Goal: Information Seeking & Learning: Learn about a topic

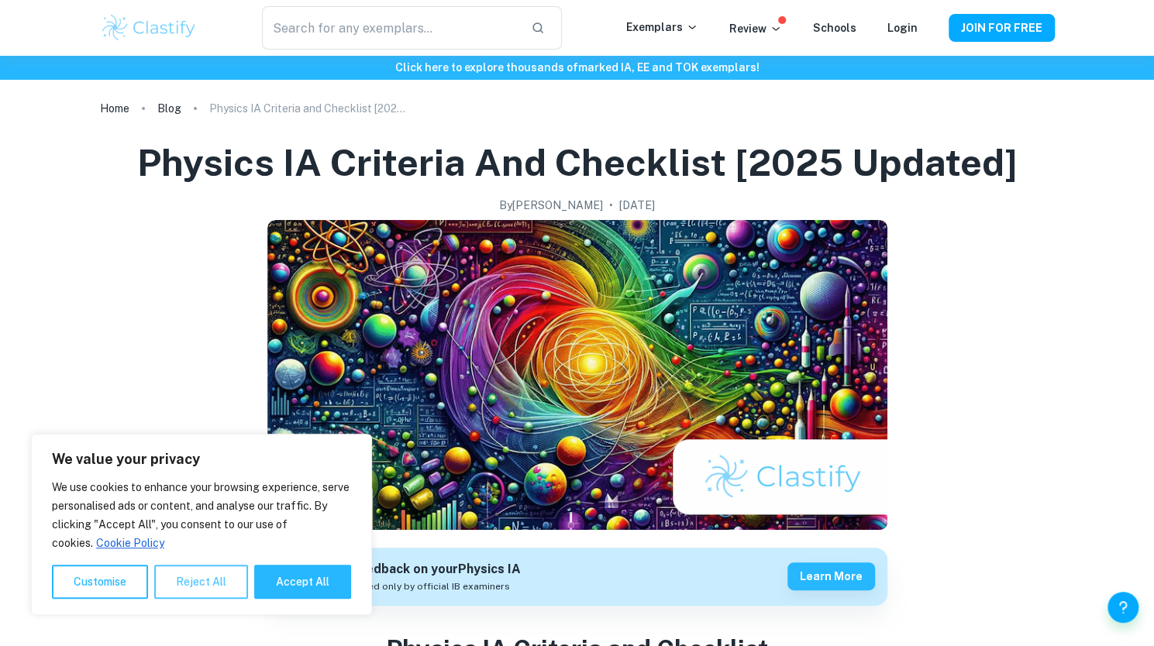
click at [212, 583] on button "Reject All" at bounding box center [201, 582] width 94 height 34
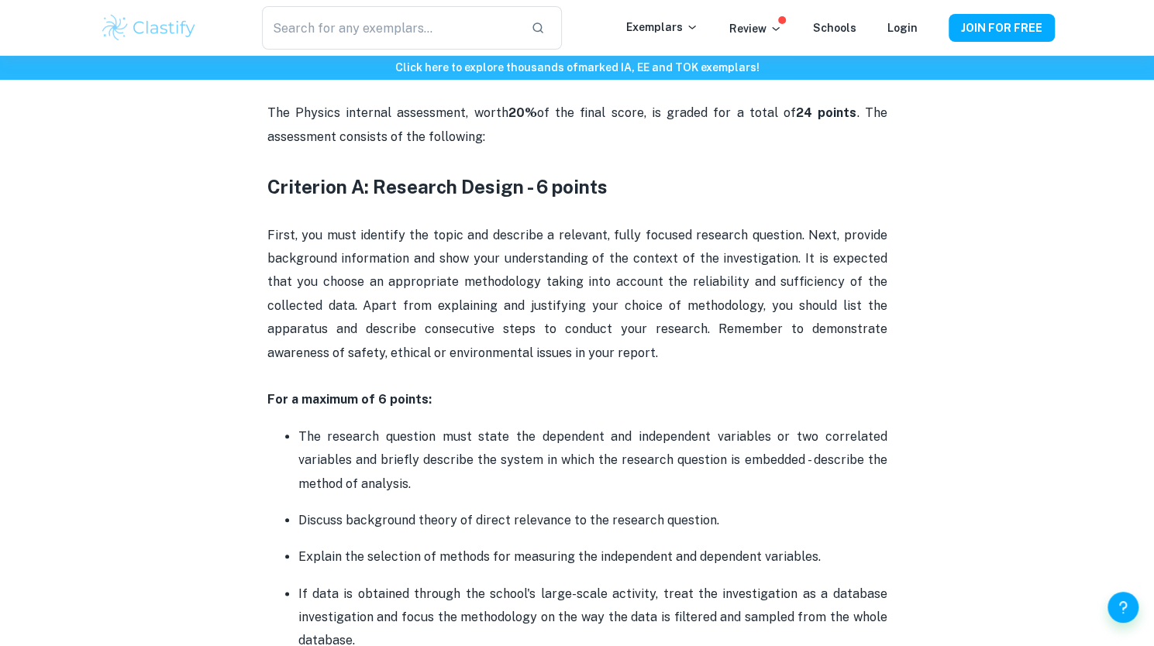
scroll to position [707, 0]
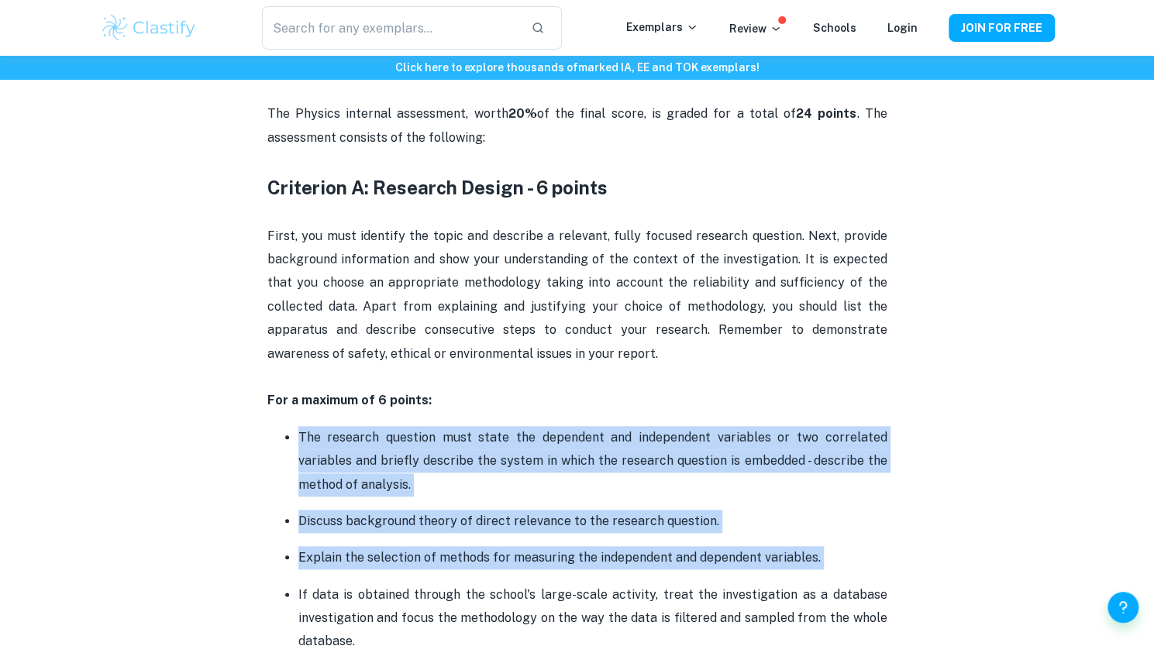
drag, startPoint x: 198, startPoint y: 602, endPoint x: 572, endPoint y: 421, distance: 415.8
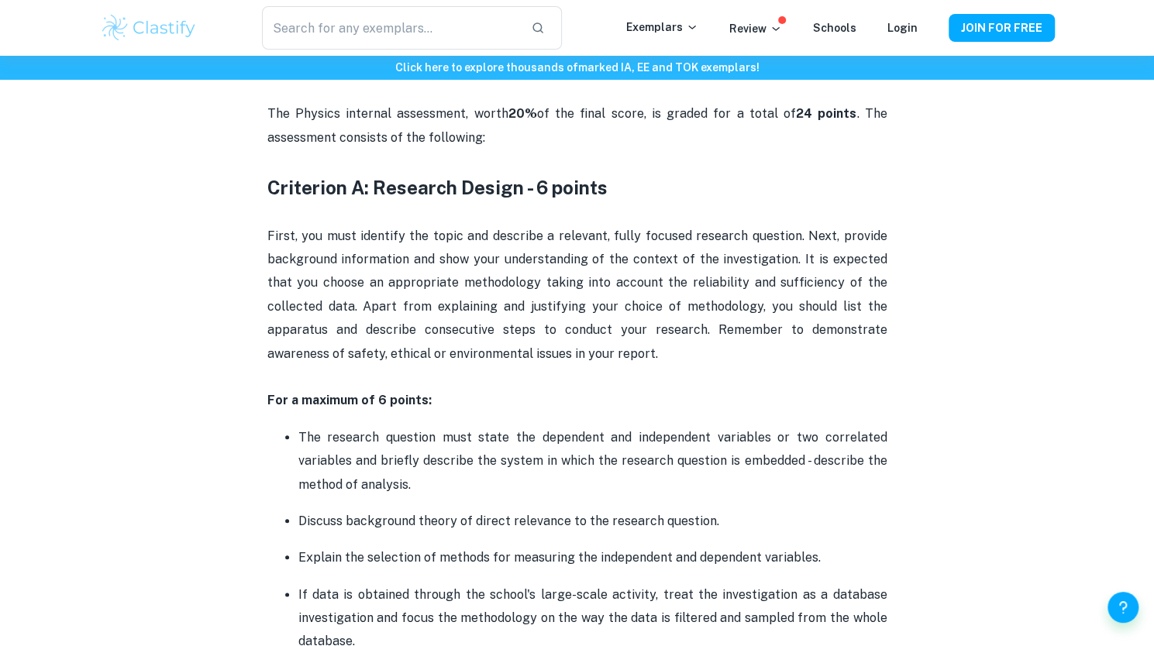
click at [731, 365] on p "First, you must identify the topic and describe a relevant, fully focused resea…" at bounding box center [577, 307] width 620 height 165
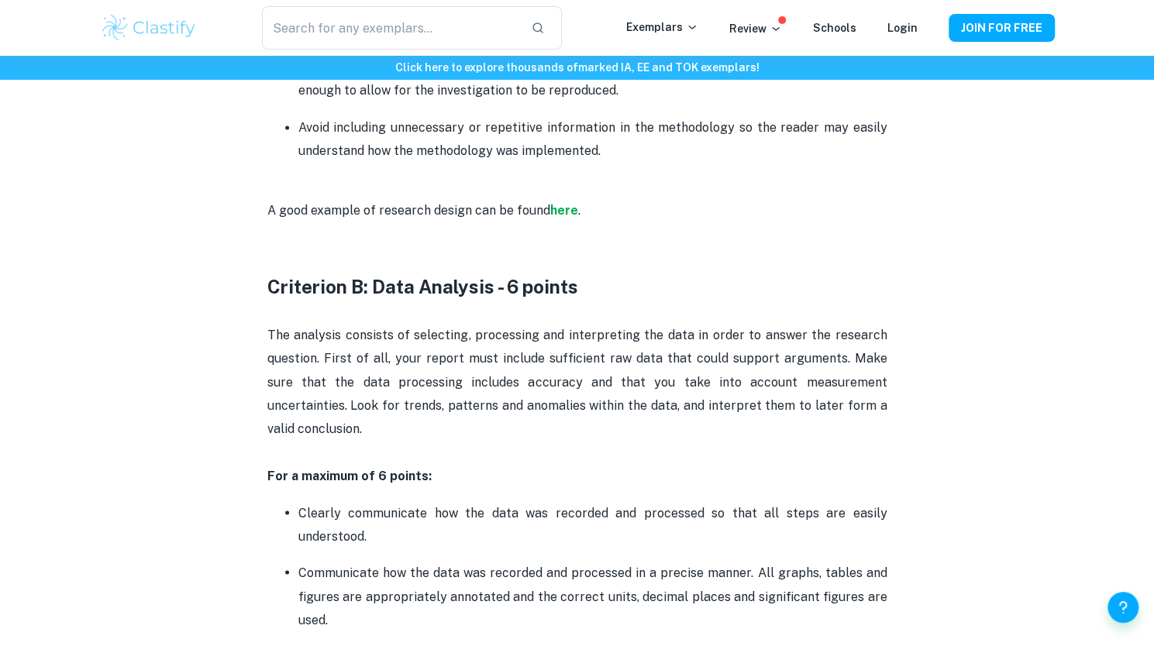
scroll to position [1531, 0]
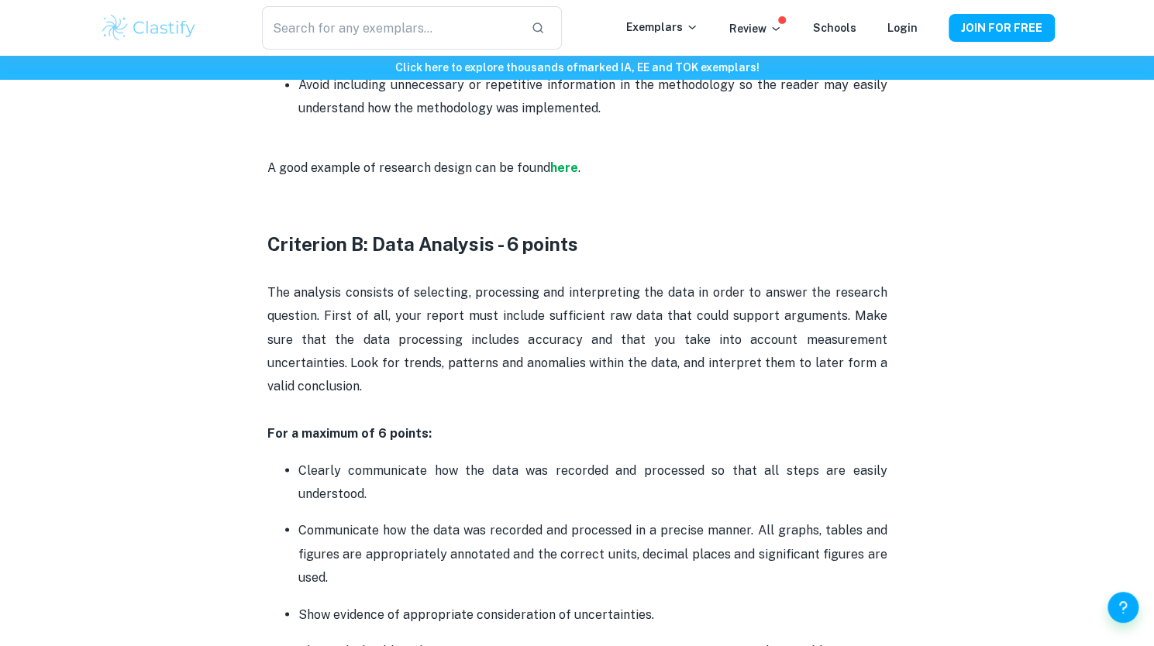
drag, startPoint x: 496, startPoint y: 388, endPoint x: 418, endPoint y: 386, distance: 77.5
click at [418, 386] on p "The analysis consists of selecting, processing and interpreting the data in ord…" at bounding box center [577, 350] width 620 height 141
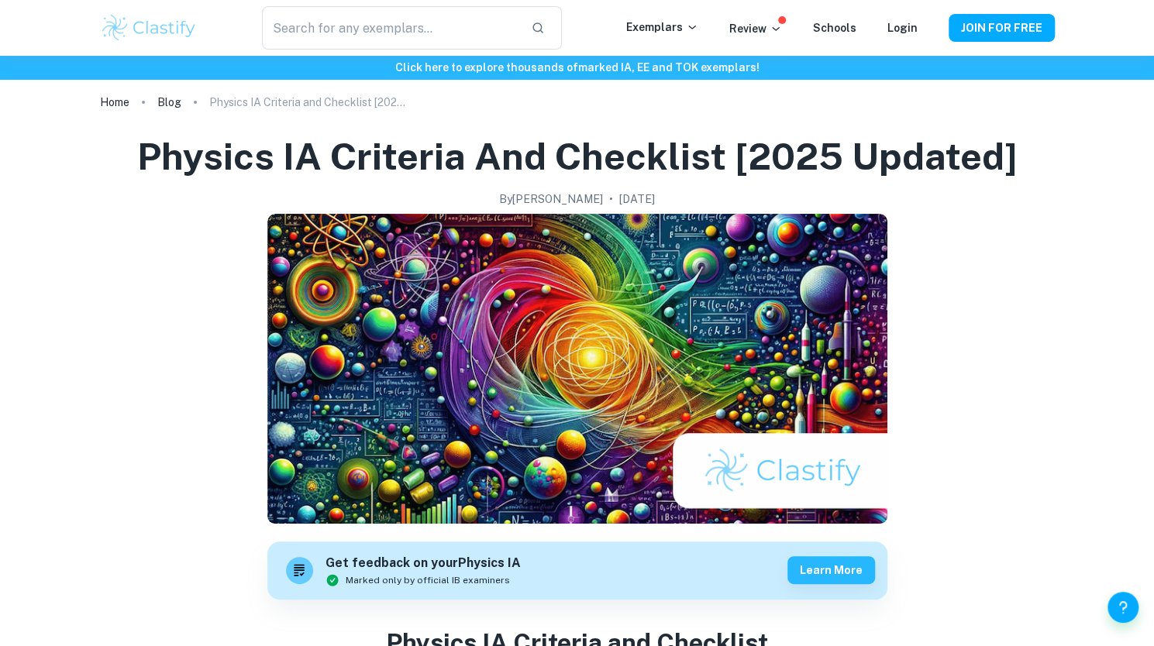
scroll to position [0, 0]
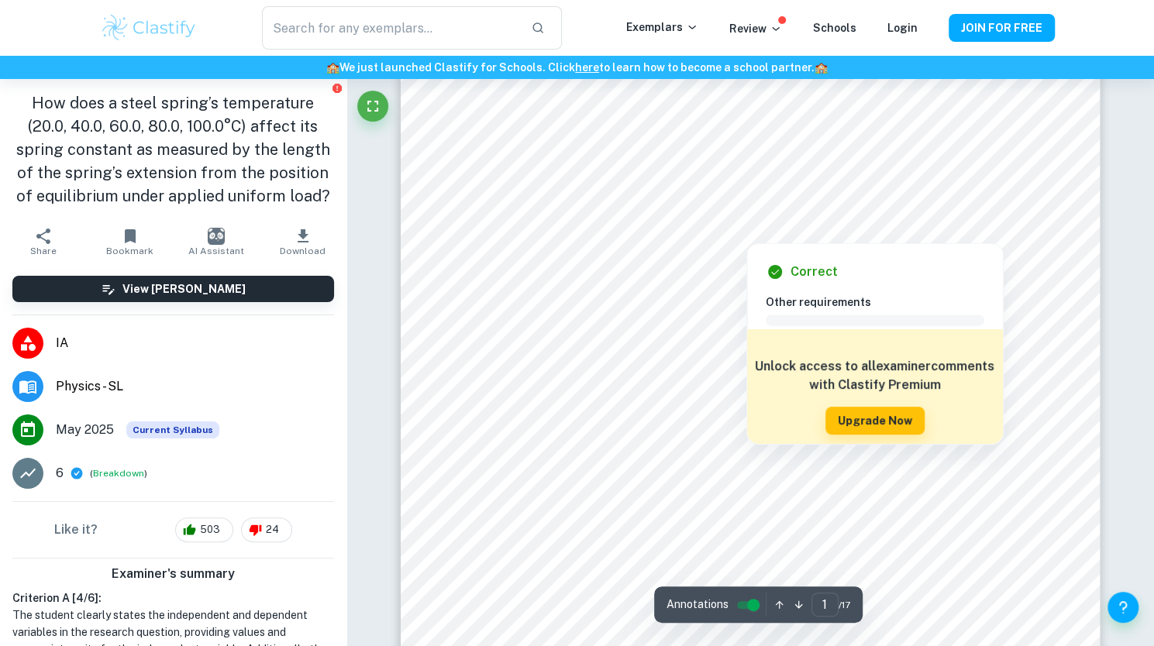
scroll to position [161, 0]
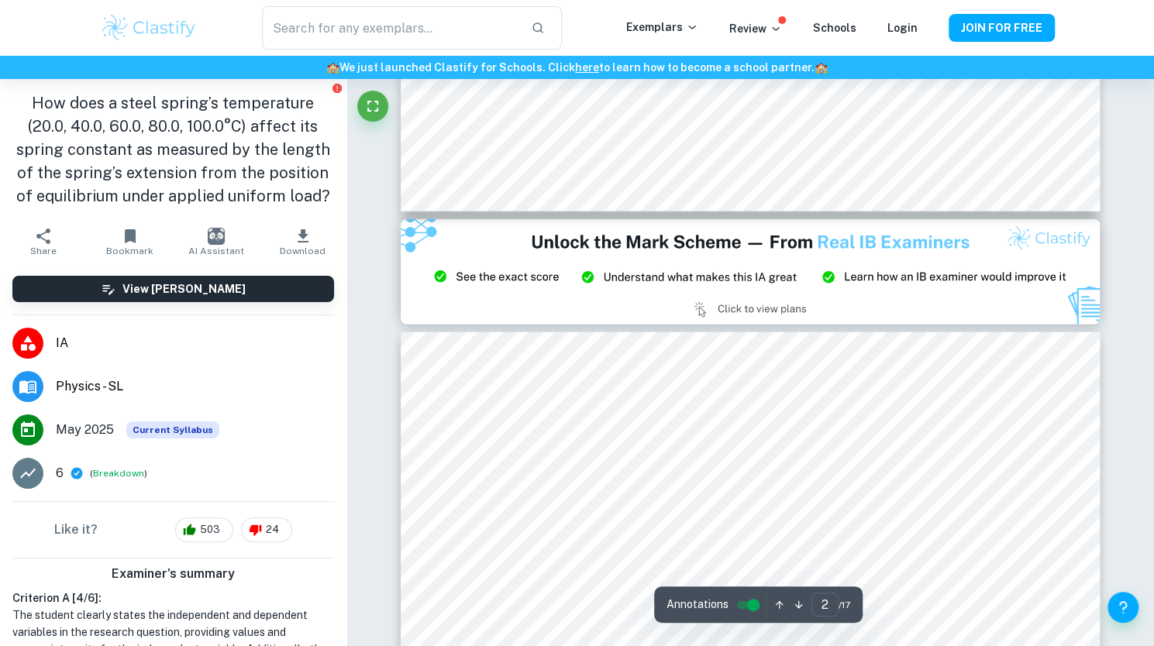
type input "3"
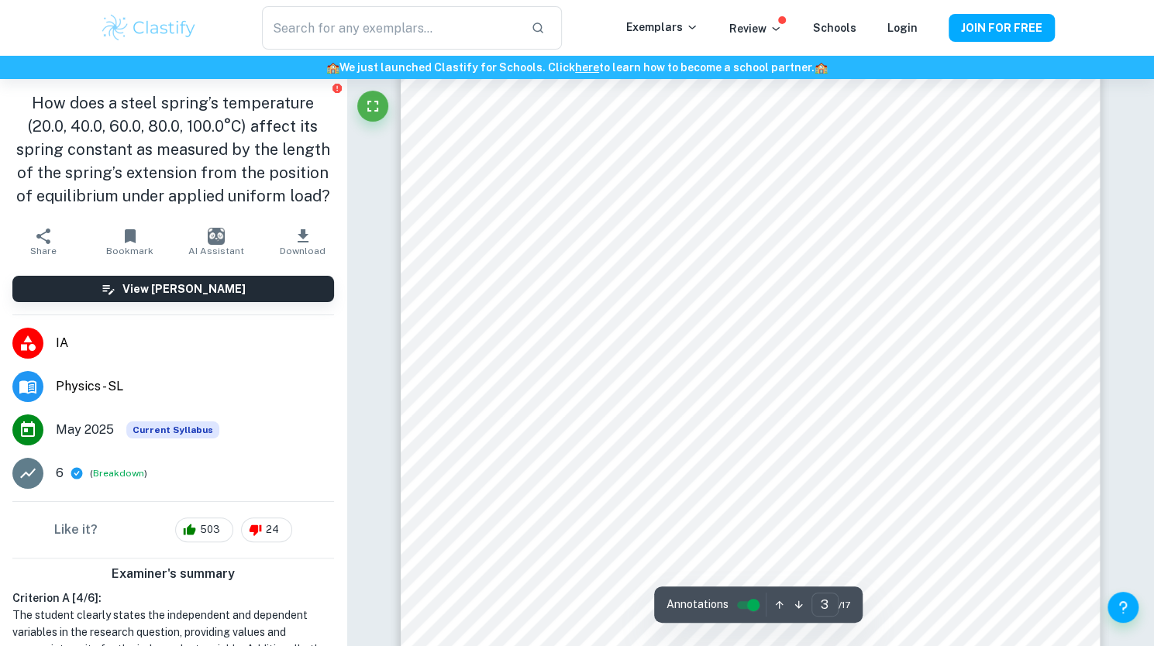
scroll to position [2476, 0]
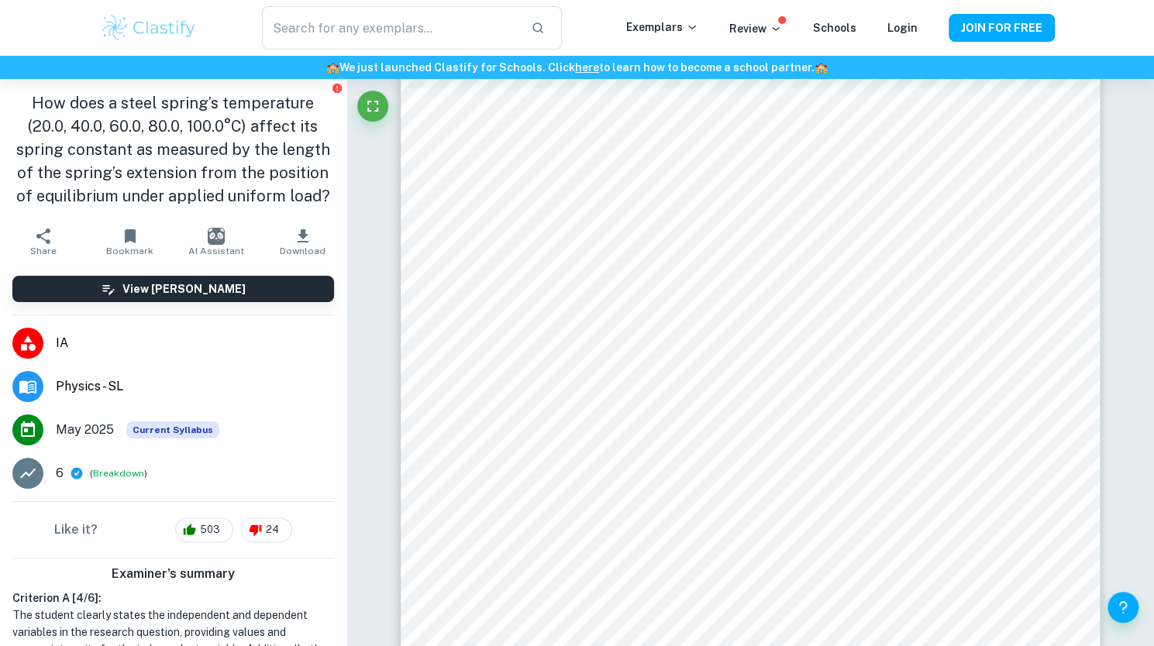
click at [635, 318] on div at bounding box center [740, 331] width 511 height 41
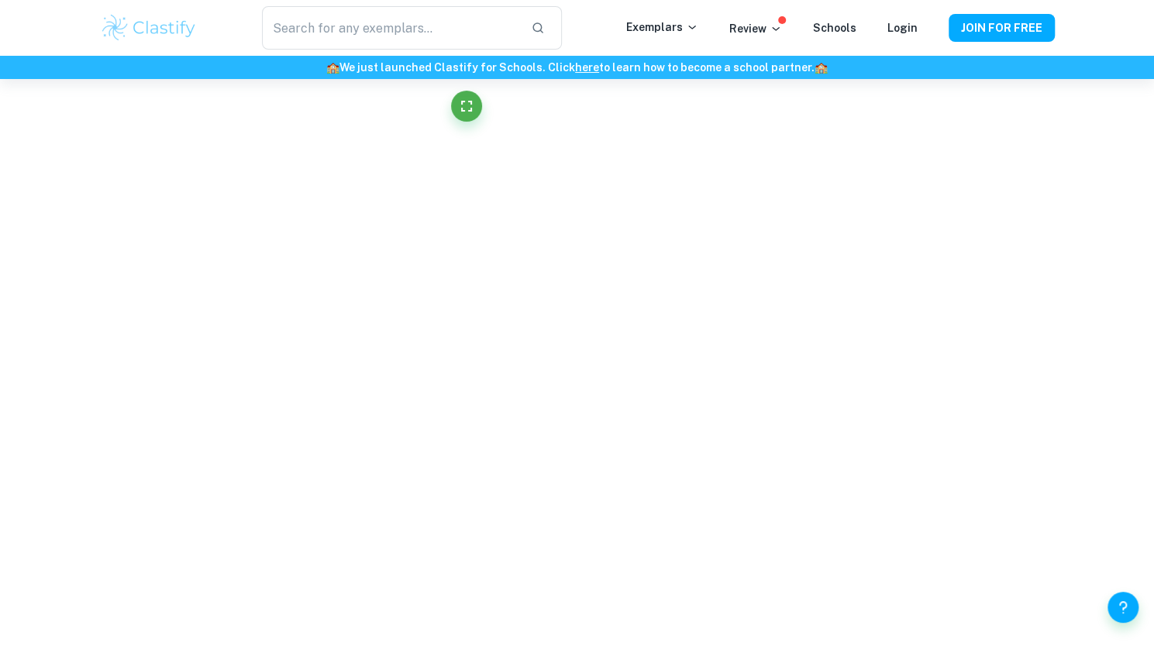
scroll to position [646, 0]
